Goal: Task Accomplishment & Management: Manage account settings

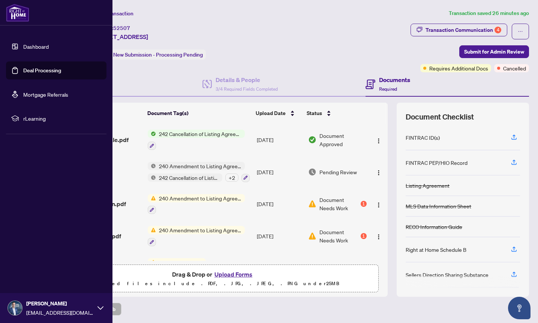
click at [38, 68] on link "Deal Processing" at bounding box center [42, 70] width 38 height 7
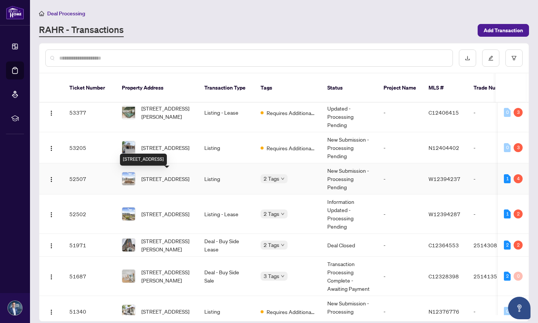
scroll to position [62, 0]
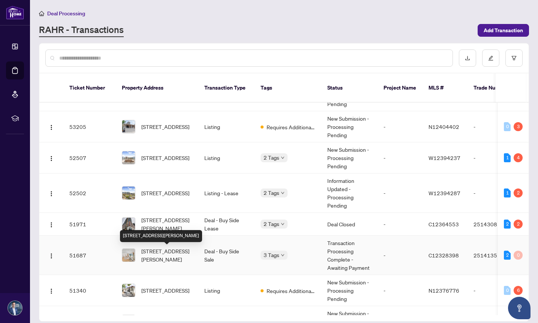
click at [154, 254] on span "[STREET_ADDRESS][PERSON_NAME]" at bounding box center [166, 255] width 51 height 16
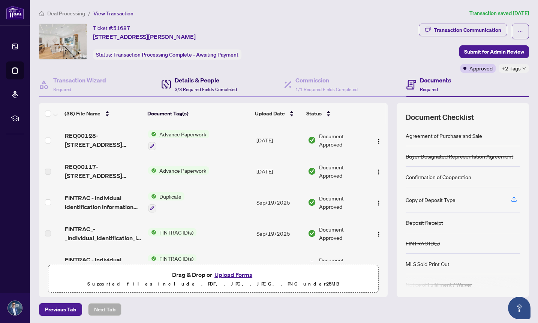
click at [192, 81] on h4 "Details & People" at bounding box center [206, 80] width 62 height 9
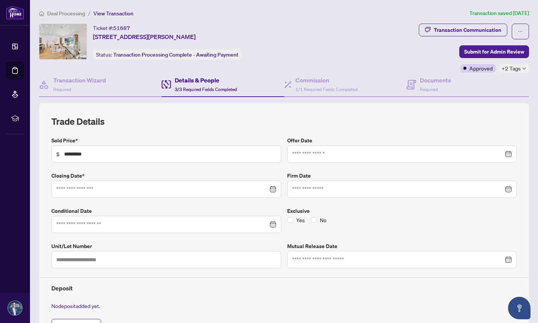
type input "**********"
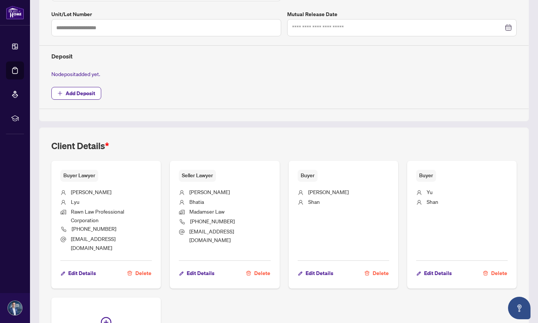
scroll to position [232, 0]
